Goal: Information Seeking & Learning: Learn about a topic

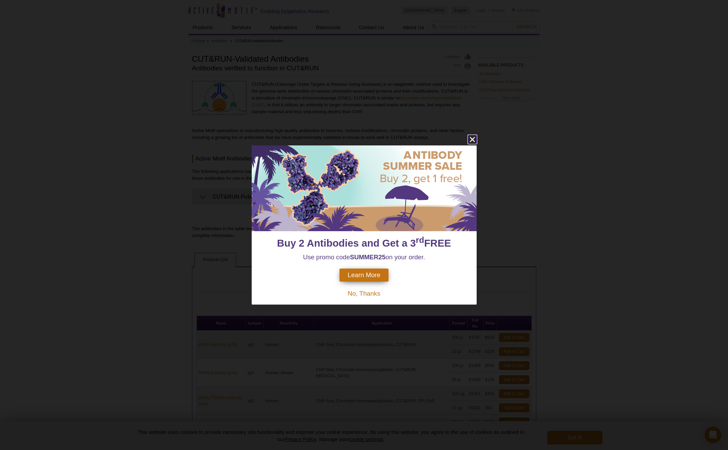
click at [468, 138] on icon "close" at bounding box center [472, 139] width 9 height 9
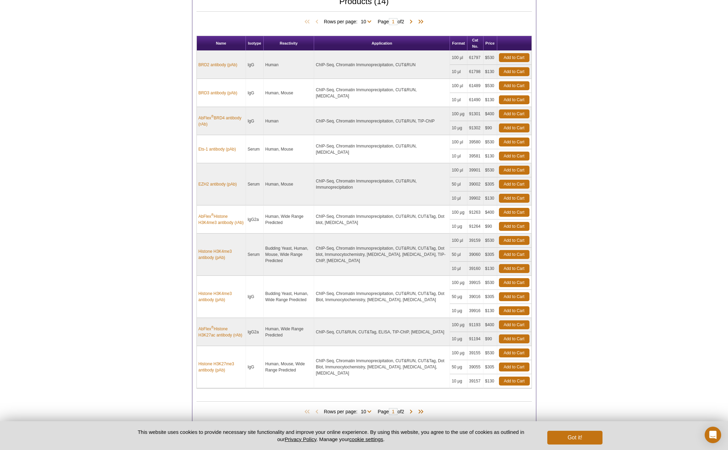
scroll to position [335, 0]
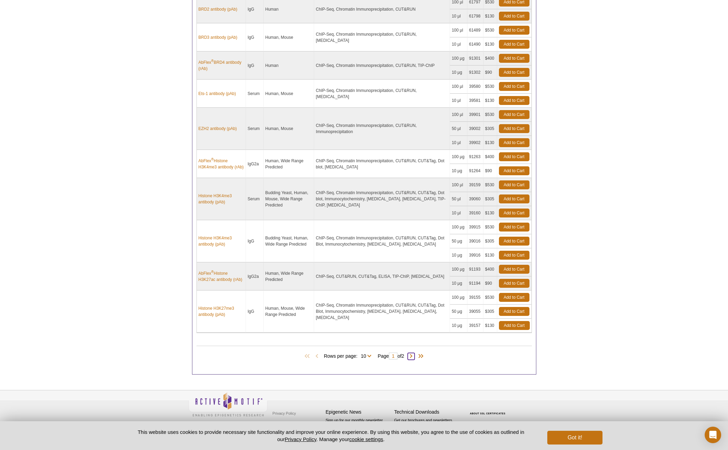
click at [413, 354] on span at bounding box center [411, 356] width 7 height 7
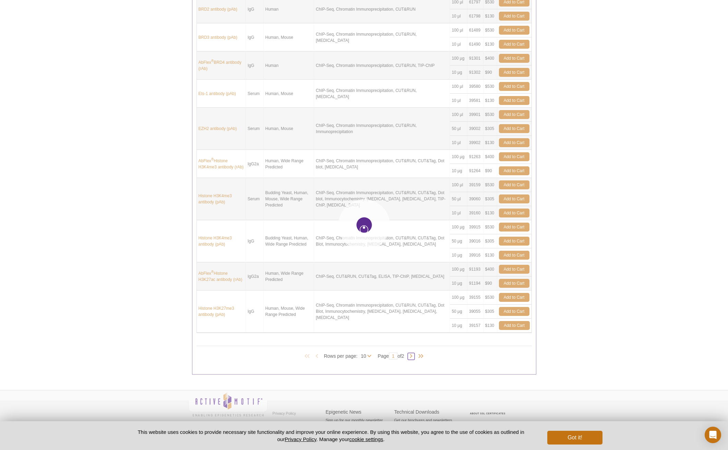
type input "2"
